Goal: Register for event/course

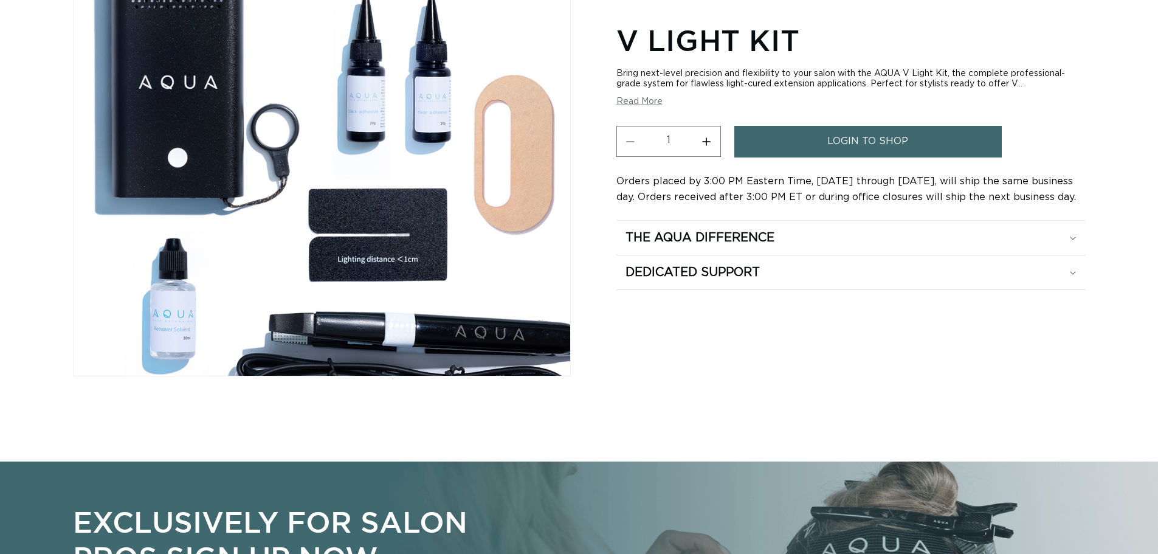
scroll to position [182, 0]
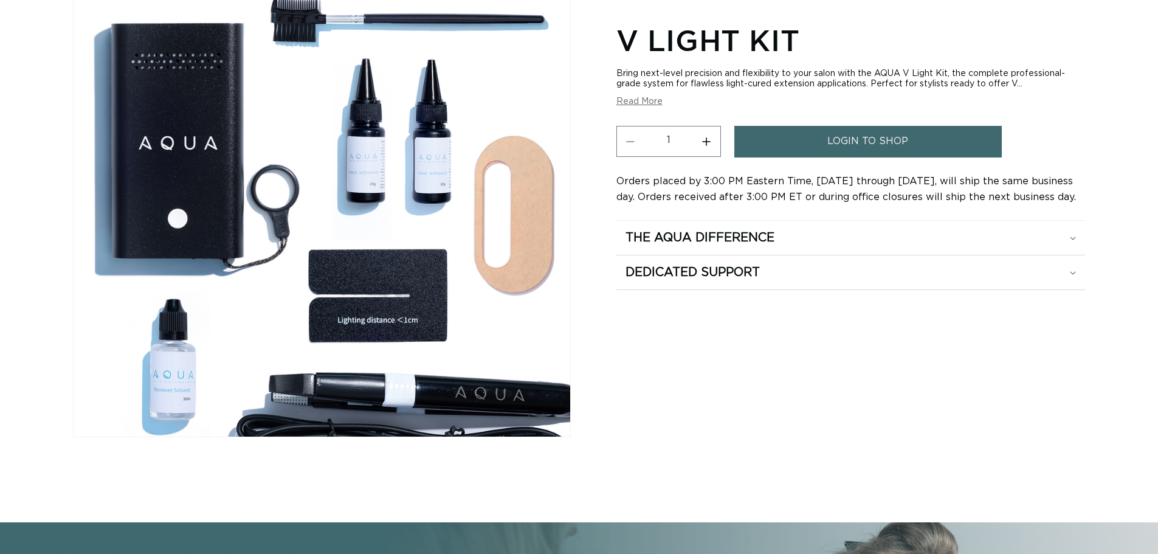
click at [847, 141] on span "login to shop" at bounding box center [867, 141] width 81 height 31
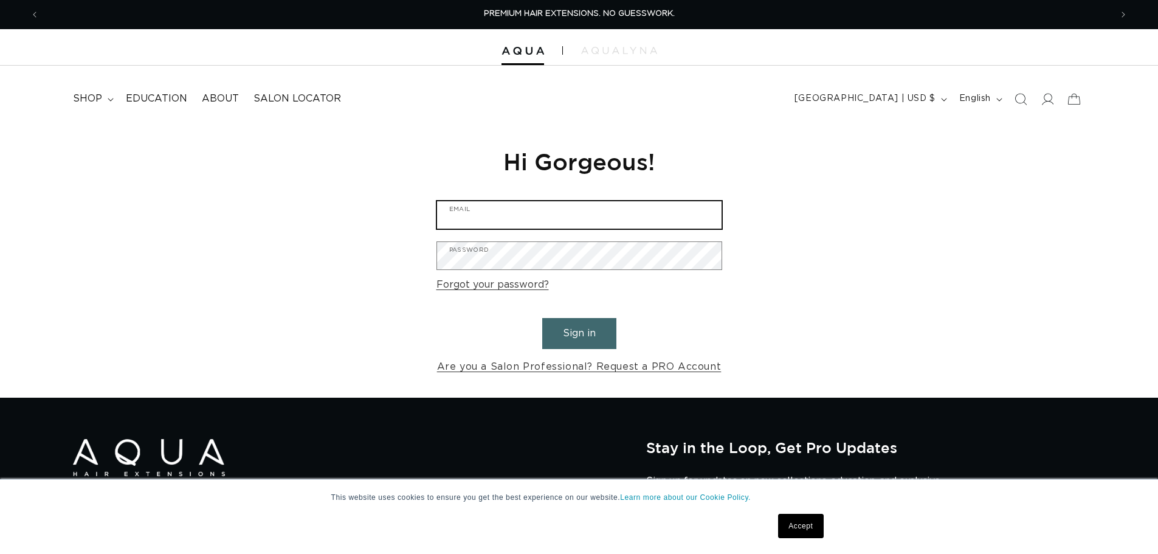
type input "aaron72@mygrande.net"
click at [598, 336] on button "Sign in" at bounding box center [579, 333] width 74 height 31
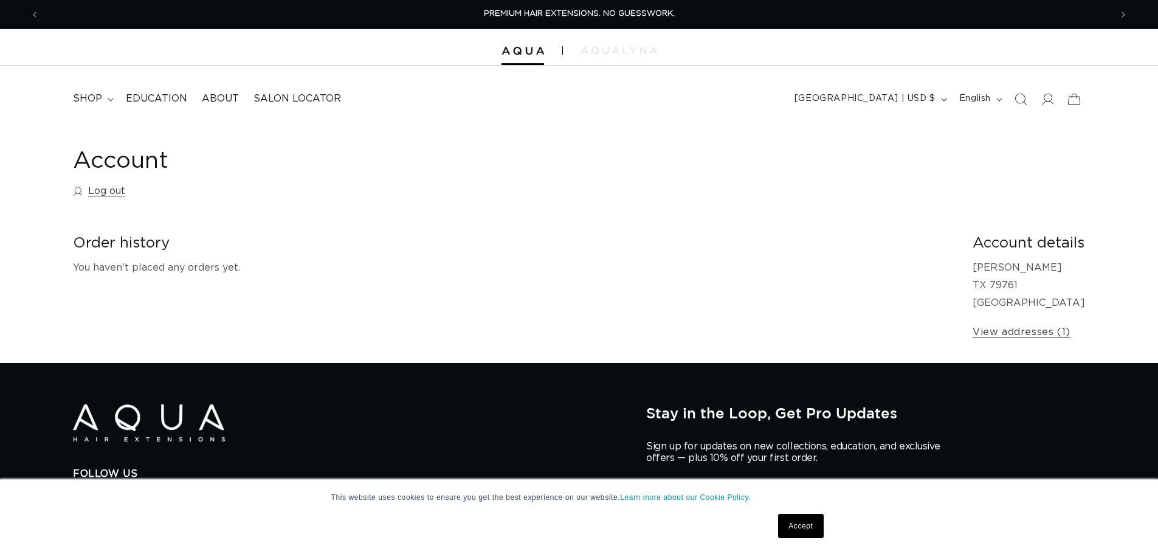
click at [804, 523] on link "Accept" at bounding box center [800, 526] width 45 height 24
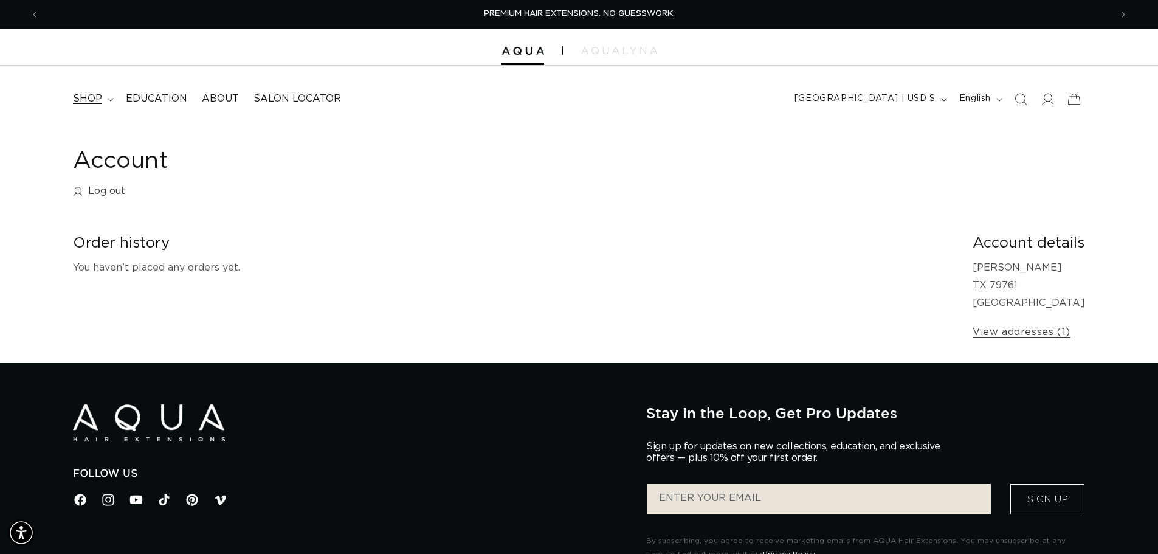
click at [110, 97] on summary "shop" at bounding box center [92, 98] width 53 height 27
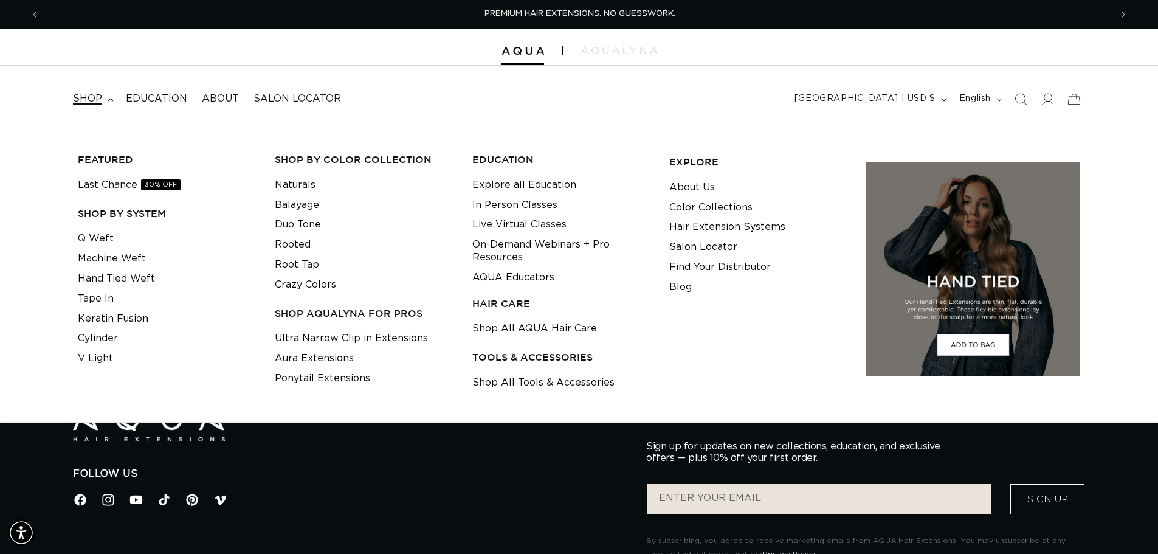
click at [122, 185] on link "Last Chance 30% OFF" at bounding box center [129, 185] width 103 height 20
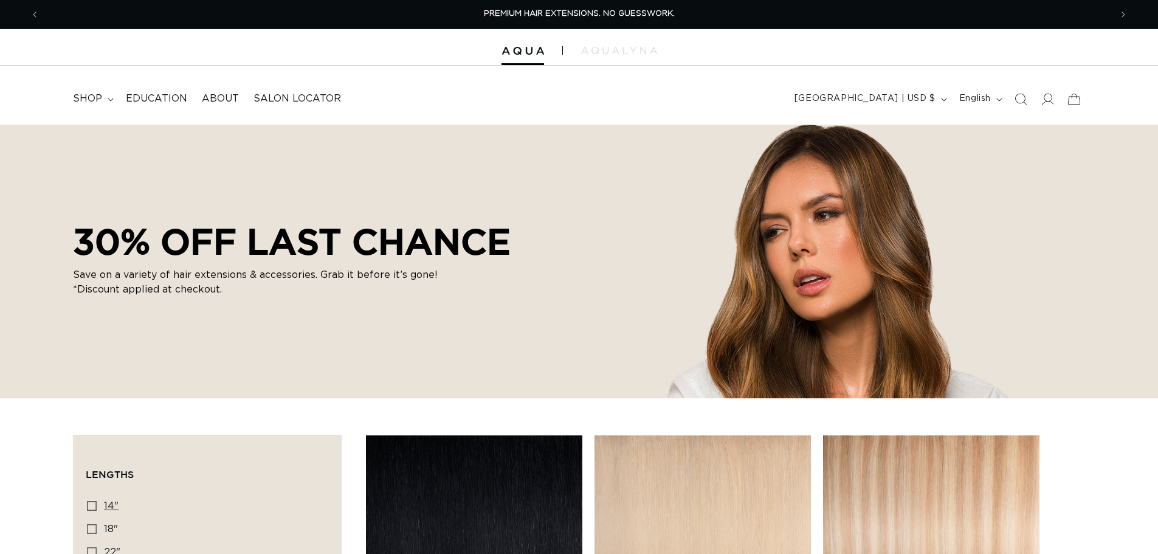
scroll to position [243, 0]
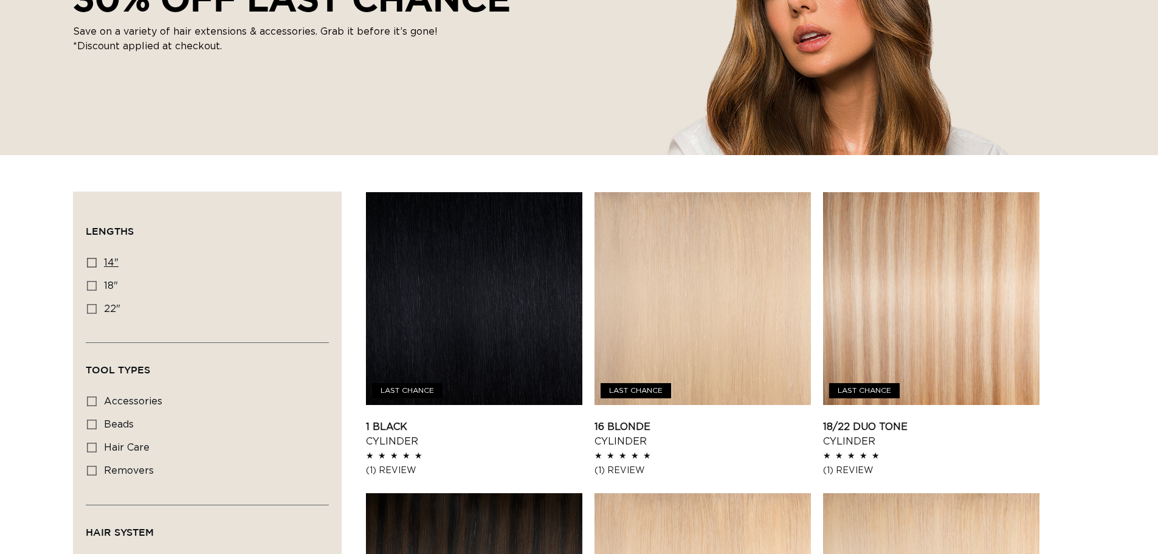
click at [92, 264] on icon at bounding box center [92, 263] width 10 height 10
click at [92, 264] on input "14" 14" (20 products)" at bounding box center [92, 263] width 10 height 10
checkbox input "true"
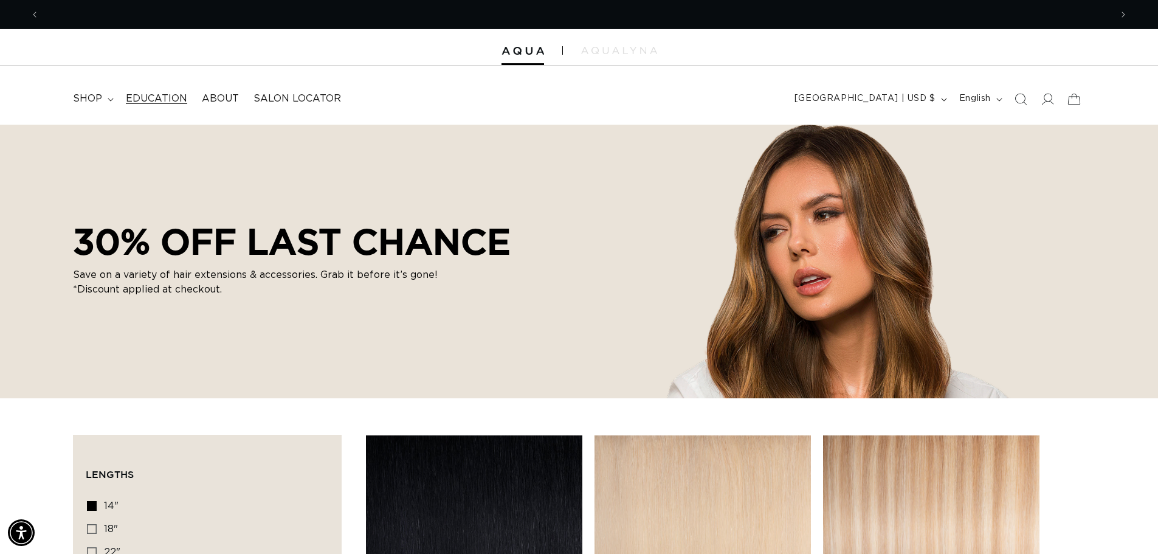
scroll to position [0, 2144]
drag, startPoint x: 144, startPoint y: 99, endPoint x: 139, endPoint y: 113, distance: 15.0
click at [144, 99] on span "Education" at bounding box center [156, 98] width 61 height 13
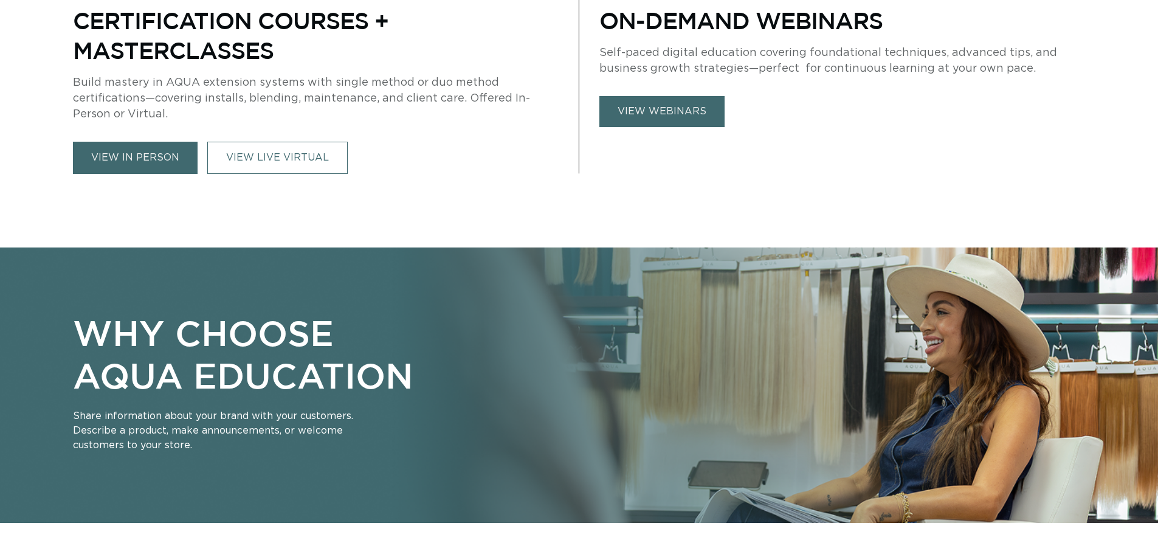
drag, startPoint x: 655, startPoint y: 295, endPoint x: 610, endPoint y: 315, distance: 49.3
click at [655, 127] on link "view webinars" at bounding box center [661, 111] width 125 height 31
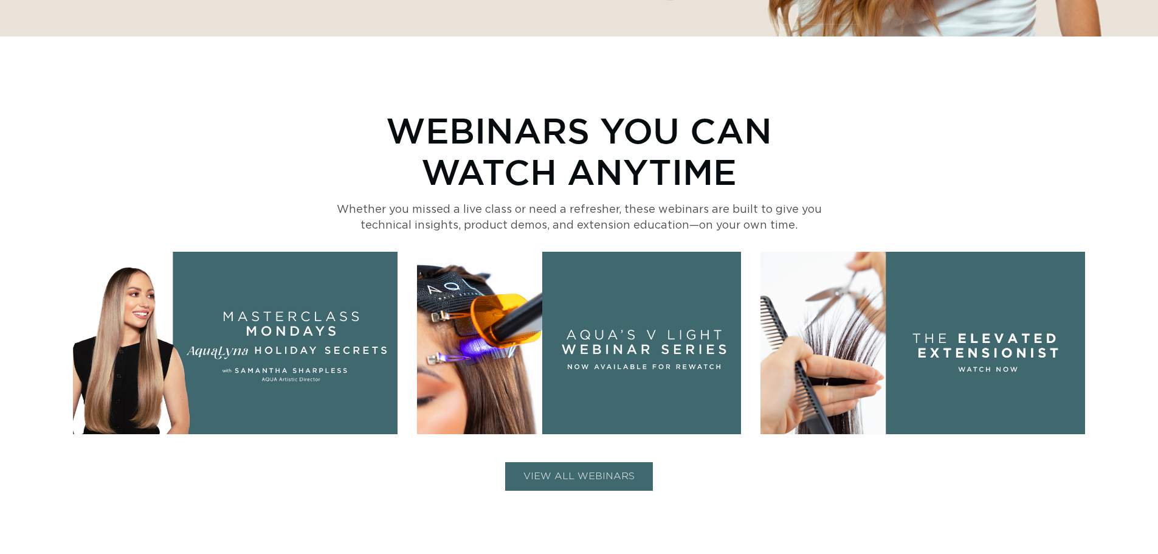
click at [610, 325] on img at bounding box center [579, 343] width 325 height 182
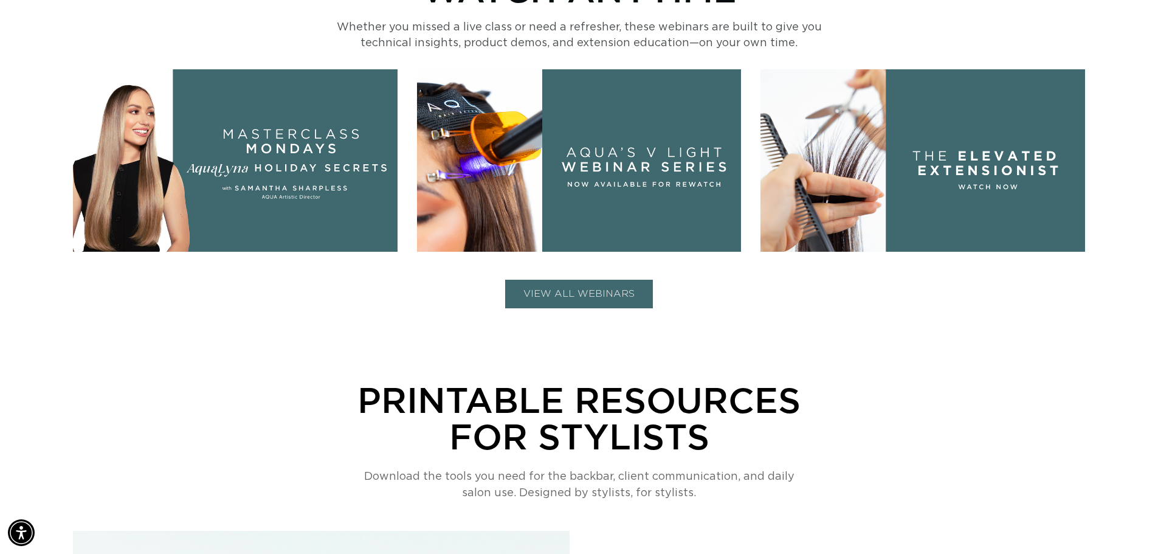
scroll to position [0, 2144]
drag, startPoint x: 582, startPoint y: 291, endPoint x: 583, endPoint y: 240, distance: 51.1
click at [582, 291] on button "VIEW ALL WEBINARS" at bounding box center [579, 294] width 148 height 29
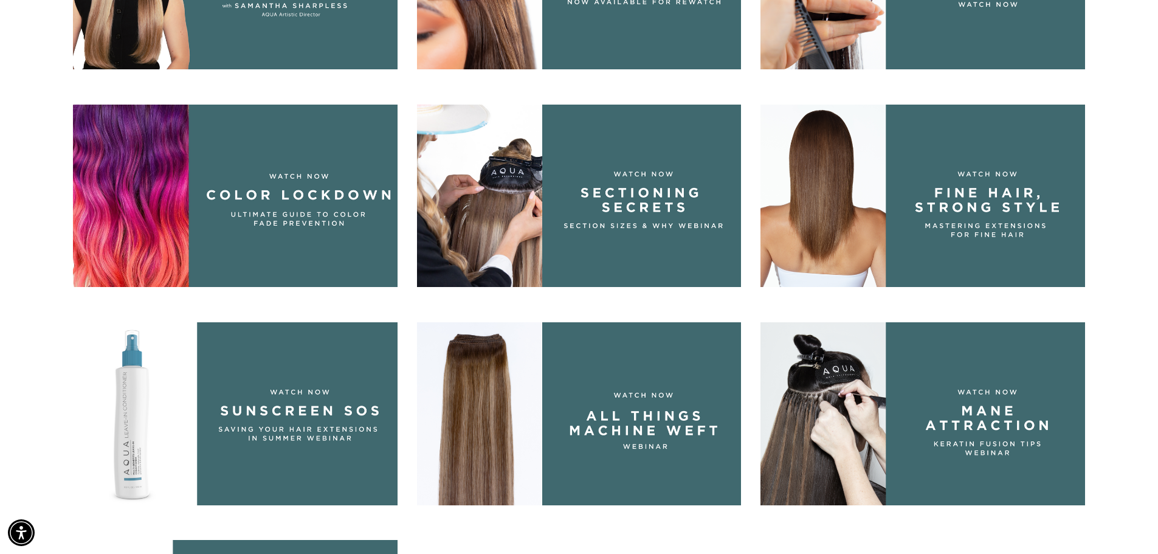
scroll to position [0, 1072]
click at [960, 212] on img at bounding box center [923, 196] width 325 height 182
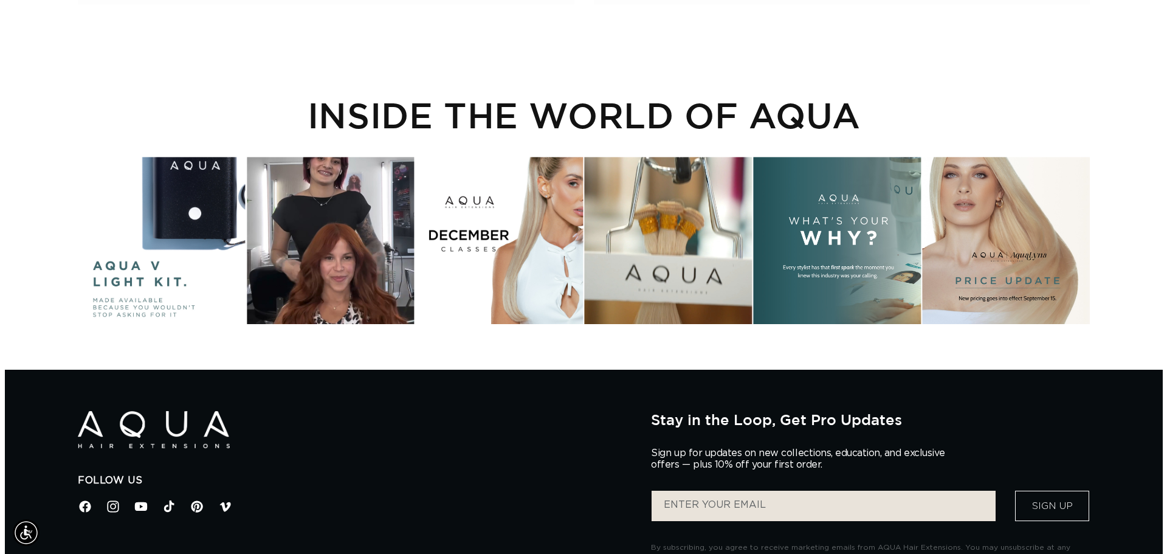
scroll to position [0, 1072]
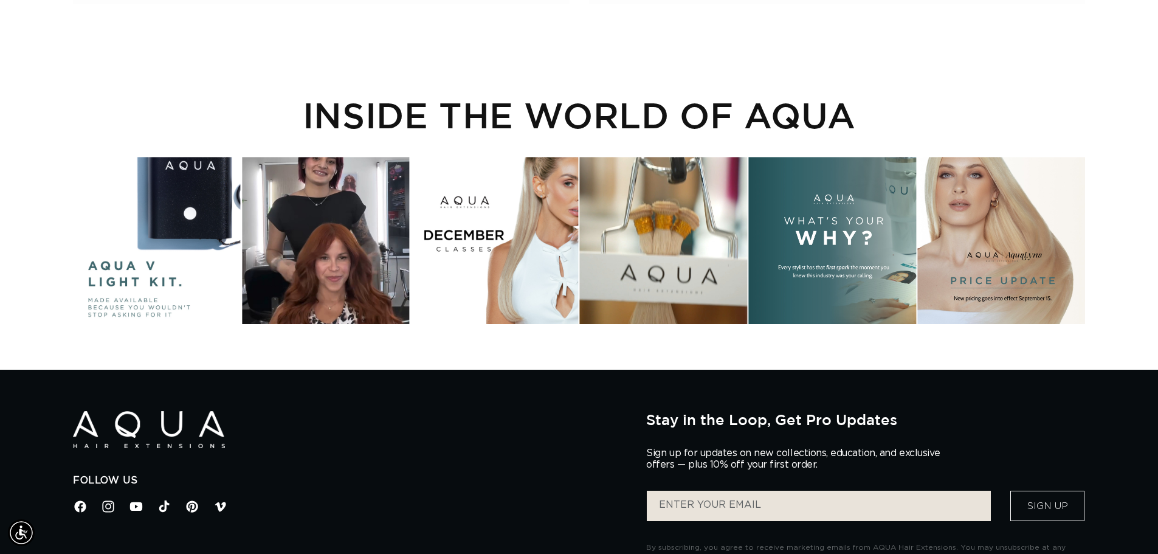
click at [198, 237] on div "Instagram post opens in a popup" at bounding box center [156, 240] width 167 height 167
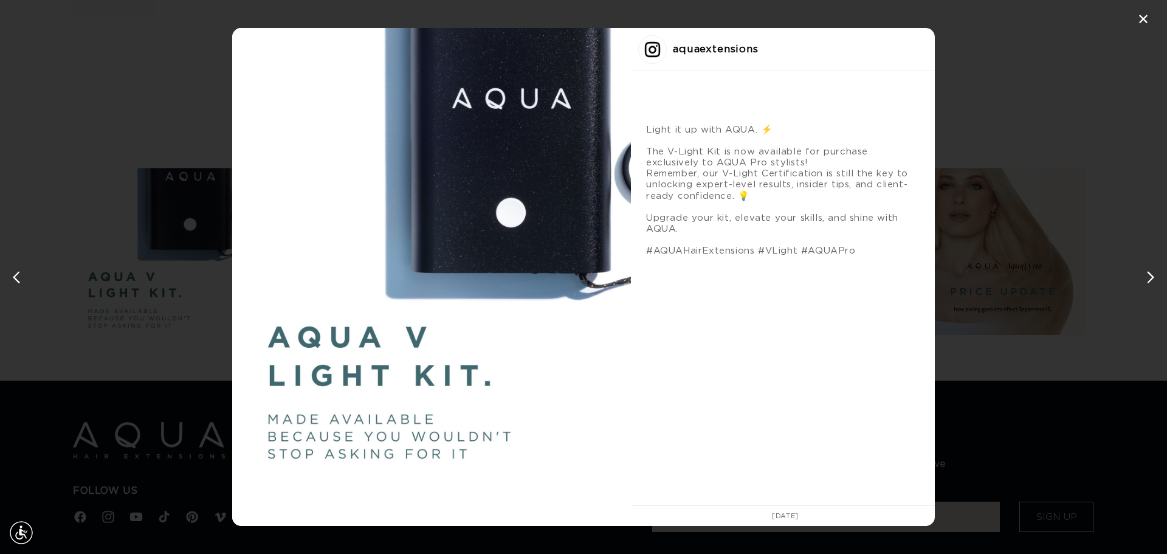
scroll to position [0, 1081]
click at [1152, 269] on div "next post" at bounding box center [1148, 277] width 19 height 19
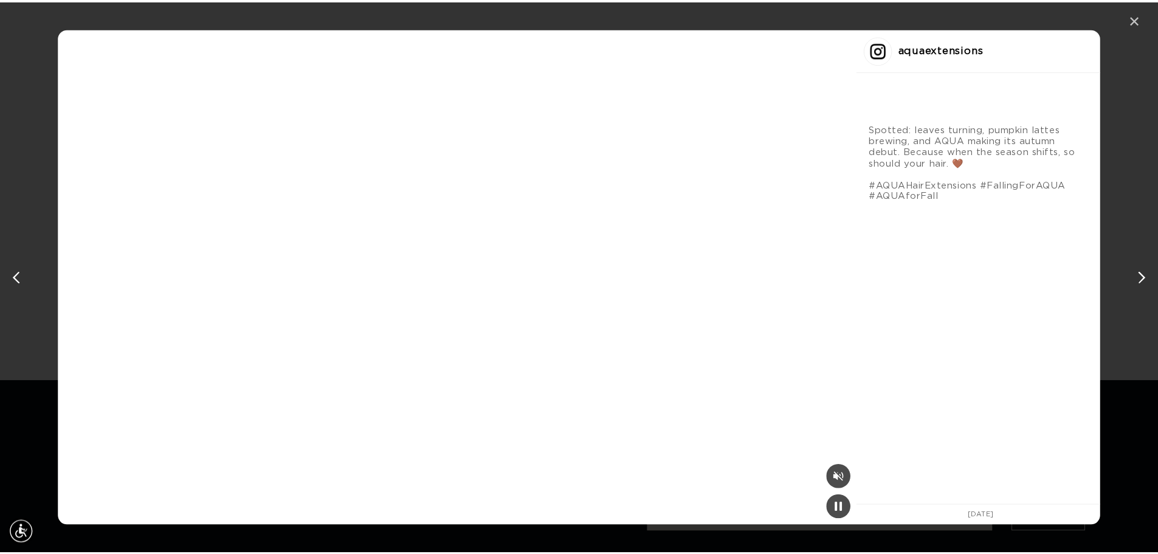
scroll to position [0, 0]
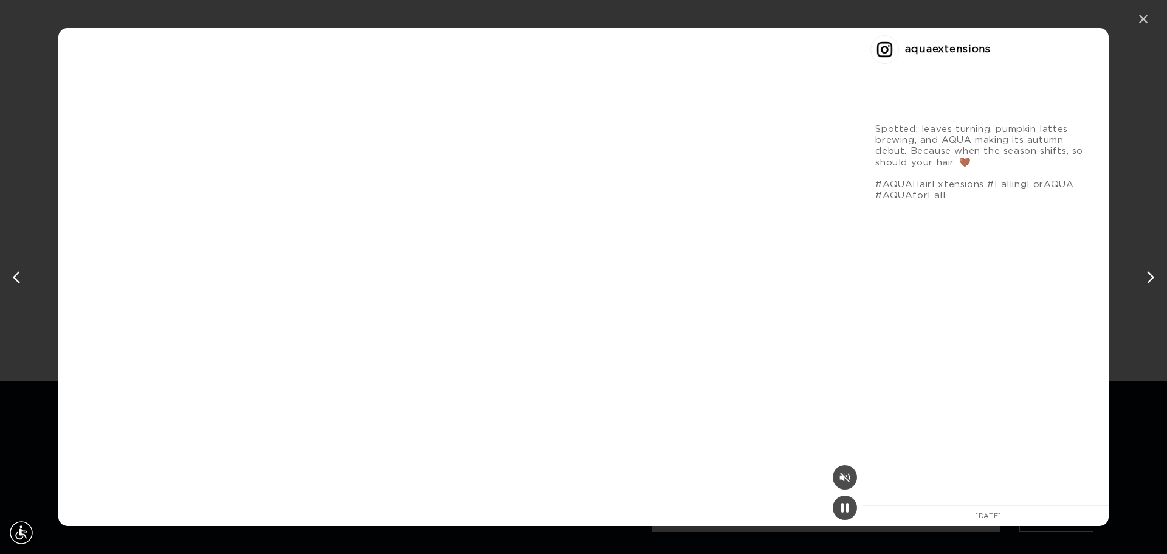
click at [1144, 22] on div "✕" at bounding box center [1143, 19] width 18 height 18
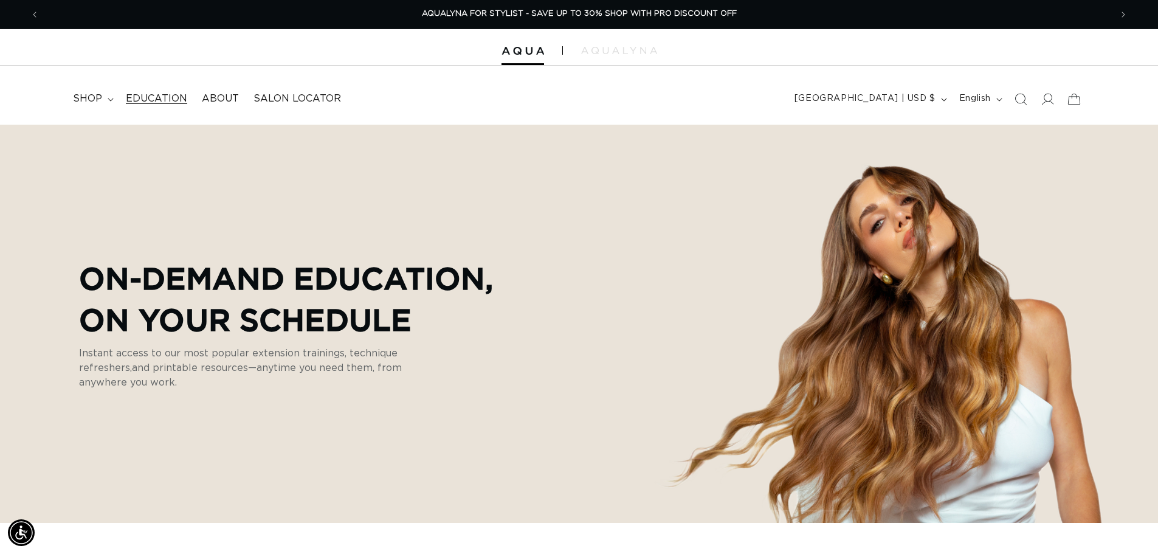
click at [141, 102] on span "Education" at bounding box center [156, 98] width 61 height 13
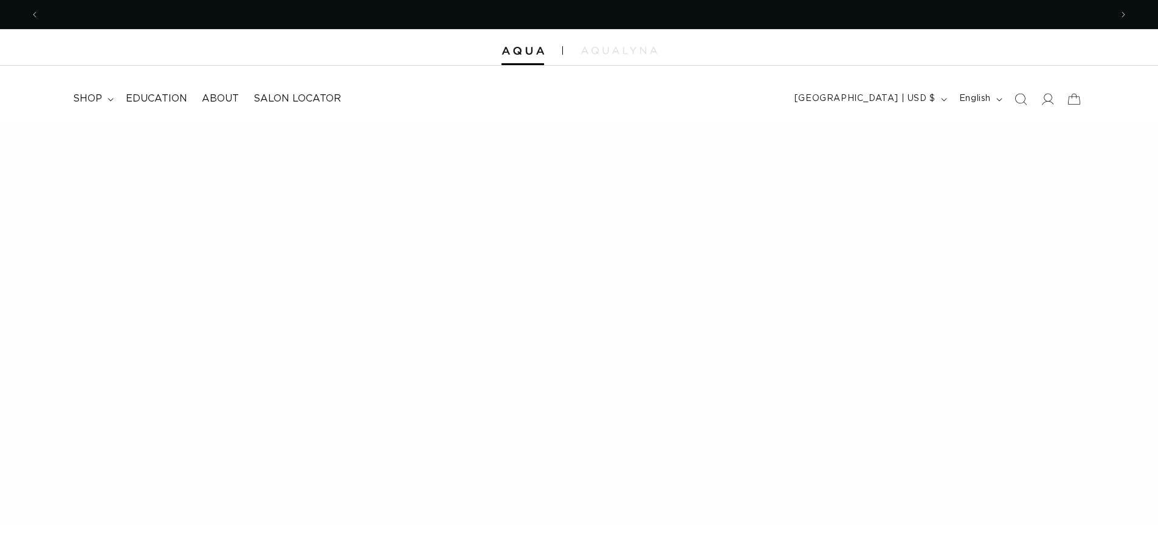
scroll to position [790, 0]
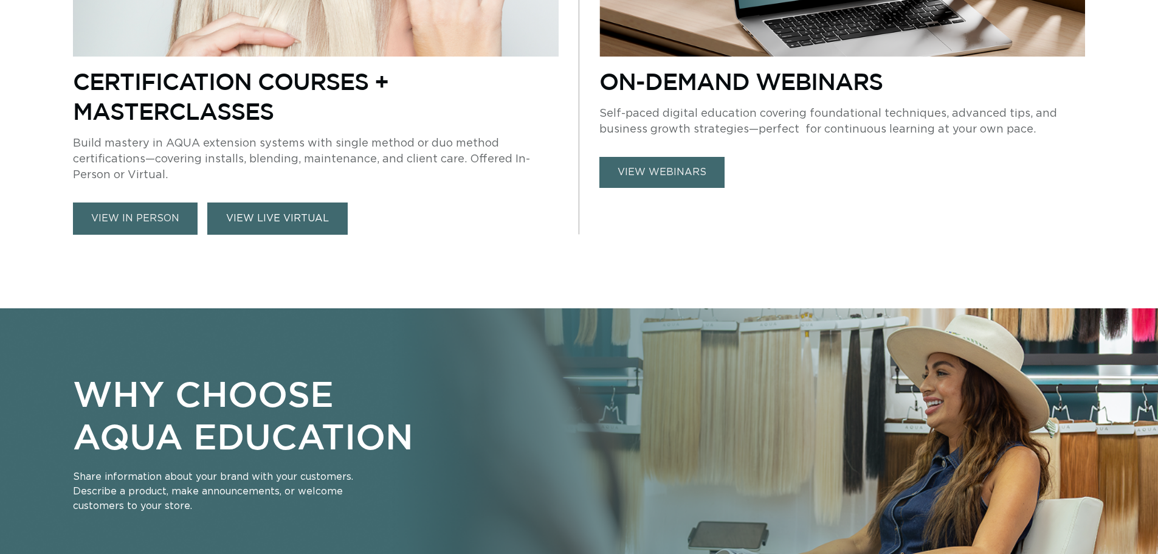
click at [292, 219] on link "VIEW LIVE VIRTUAL" at bounding box center [277, 218] width 140 height 32
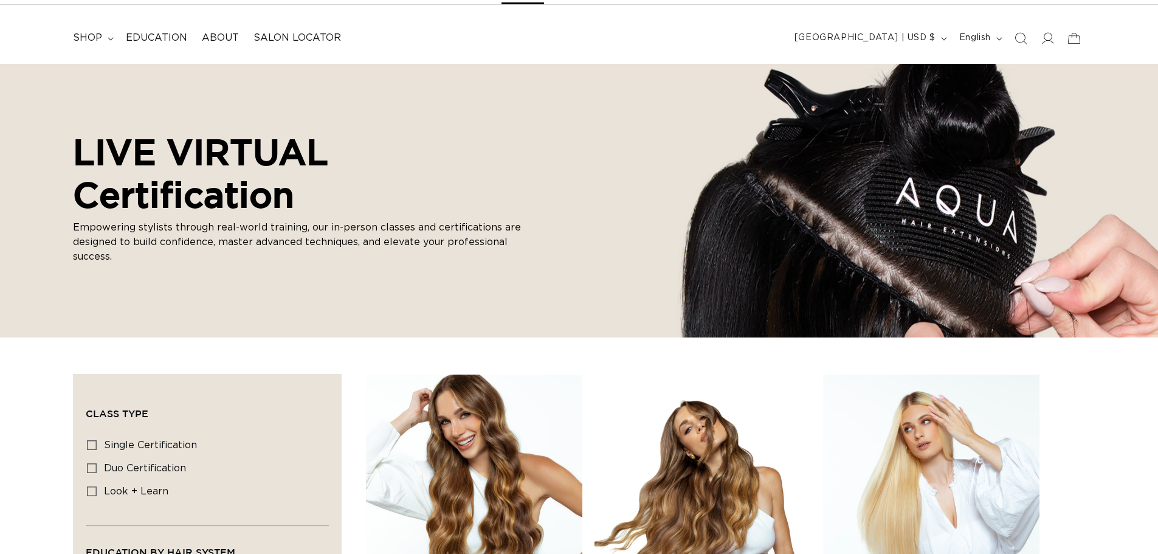
scroll to position [304, 0]
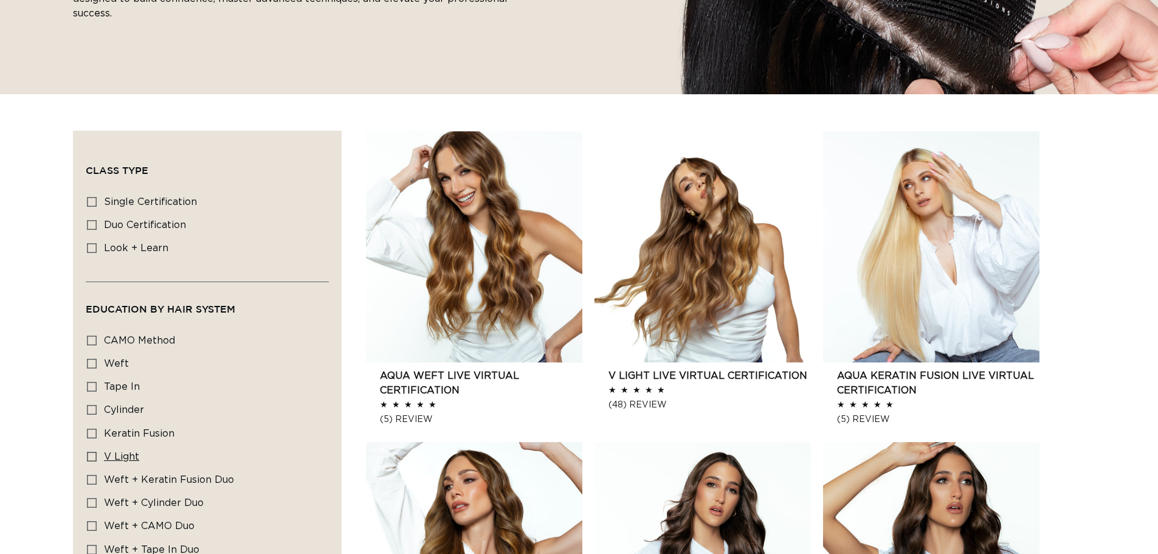
click at [91, 457] on icon at bounding box center [92, 457] width 10 height 10
click at [91, 457] on input "V Light V Light (1 product)" at bounding box center [92, 457] width 10 height 10
checkbox input "true"
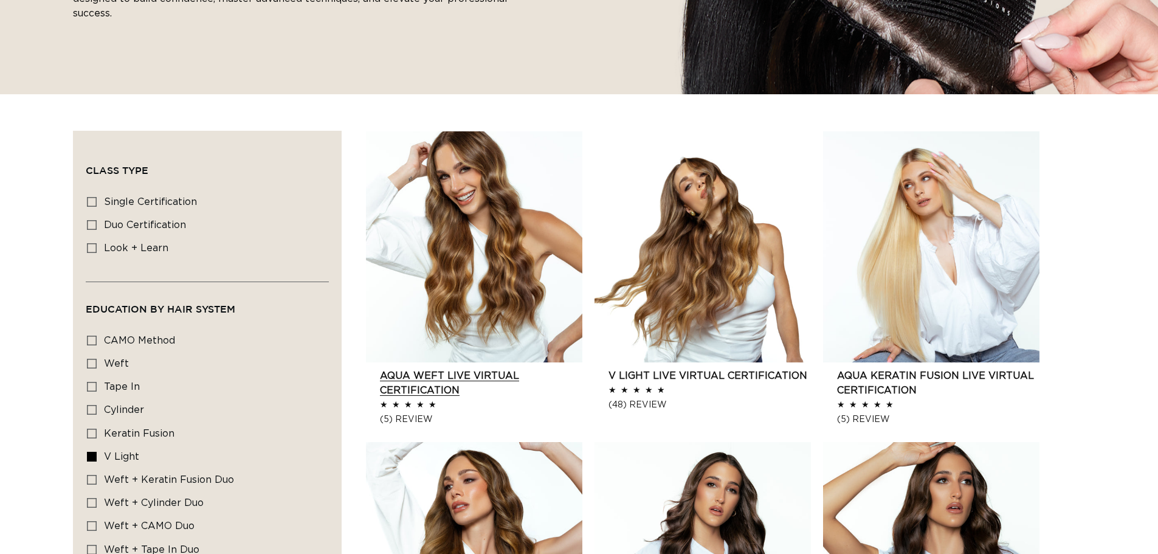
scroll to position [0, 0]
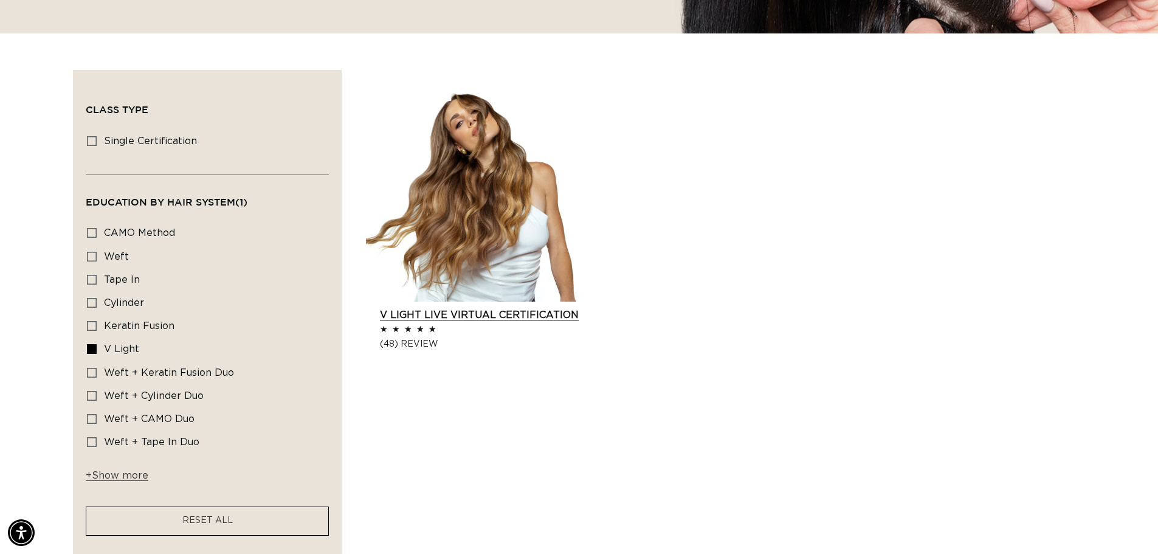
scroll to position [0, 2144]
click at [474, 308] on link "V Light Live Virtual Certification" at bounding box center [481, 315] width 202 height 15
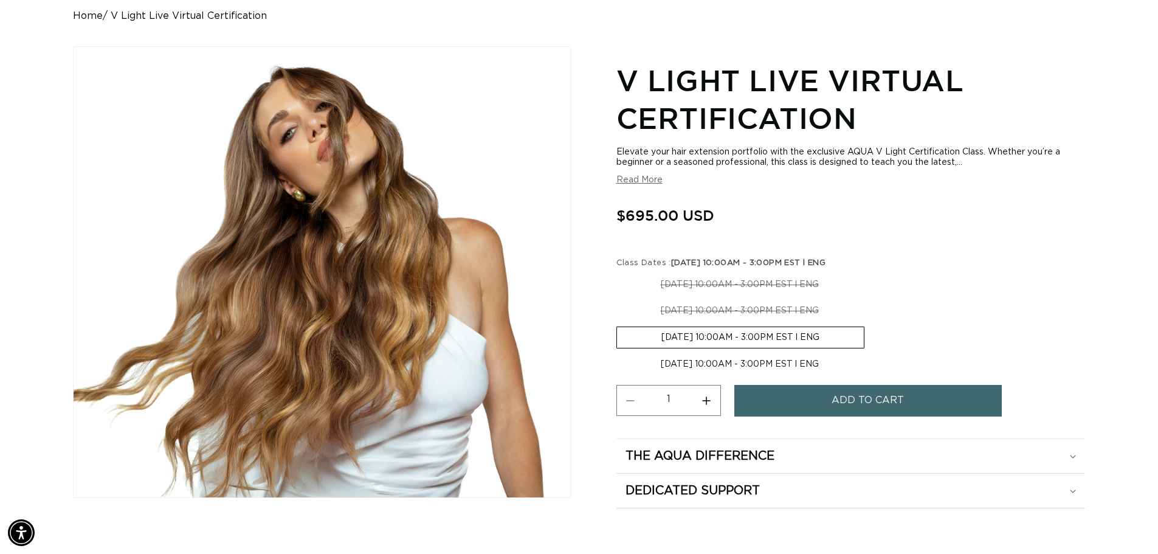
click at [746, 365] on label "[DATE] 10:00AM - 3:00PM EST l ENG Variant sold out or unavailable" at bounding box center [739, 364] width 247 height 21
click at [871, 325] on input "[DATE] 10:00AM - 3:00PM EST l ENG Variant sold out or unavailable" at bounding box center [871, 324] width 1 height 1
radio input "true"
